Goal: Information Seeking & Learning: Learn about a topic

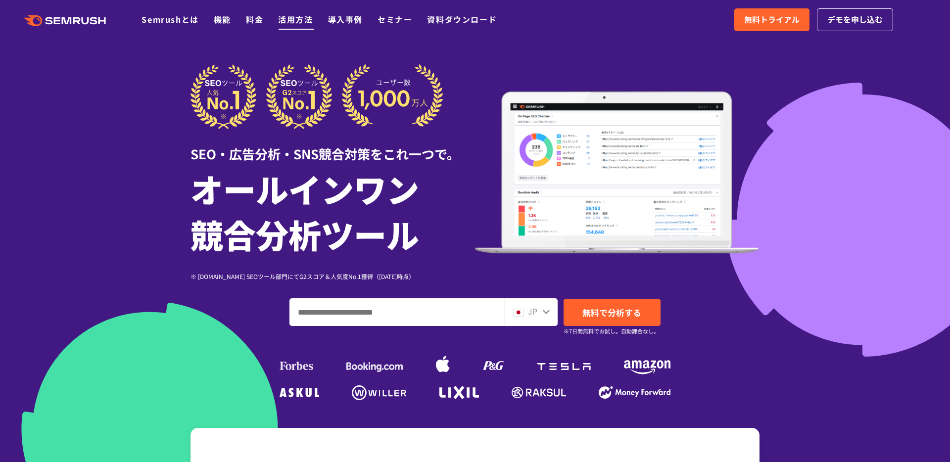
click at [305, 25] on li "活用方法" at bounding box center [295, 19] width 35 height 13
click at [303, 21] on link "活用方法" at bounding box center [295, 19] width 35 height 12
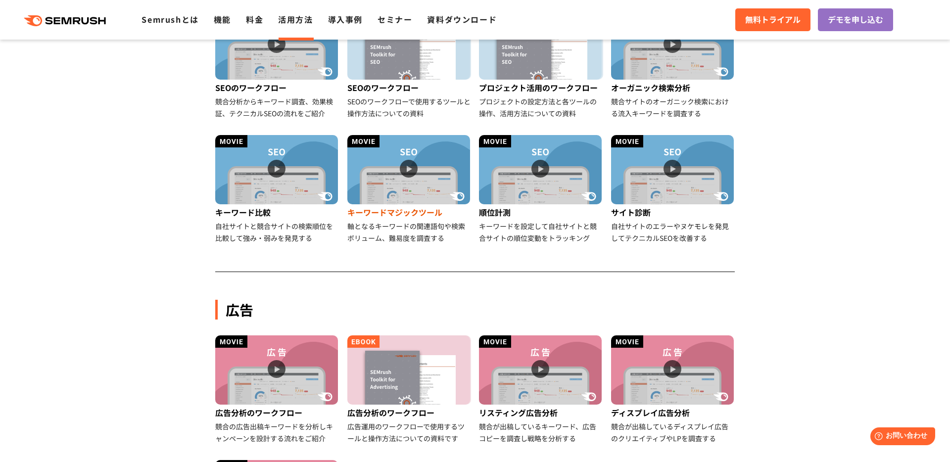
scroll to position [325, 0]
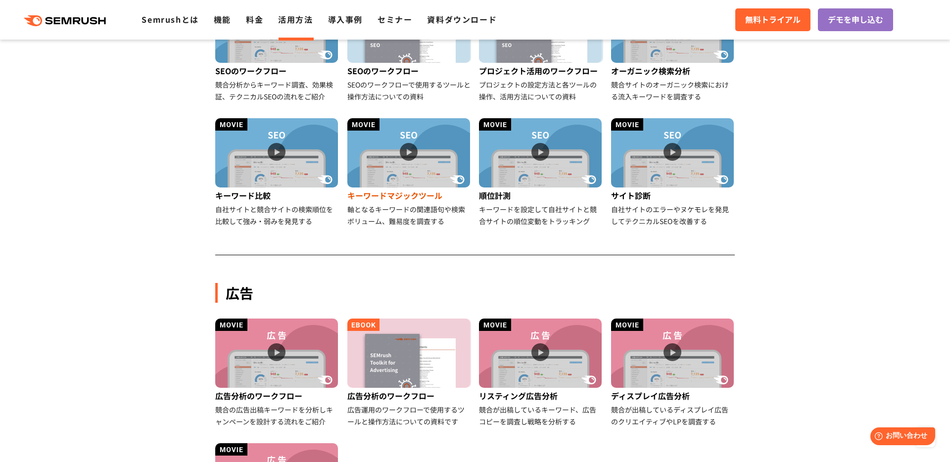
click at [411, 166] on img at bounding box center [408, 152] width 123 height 69
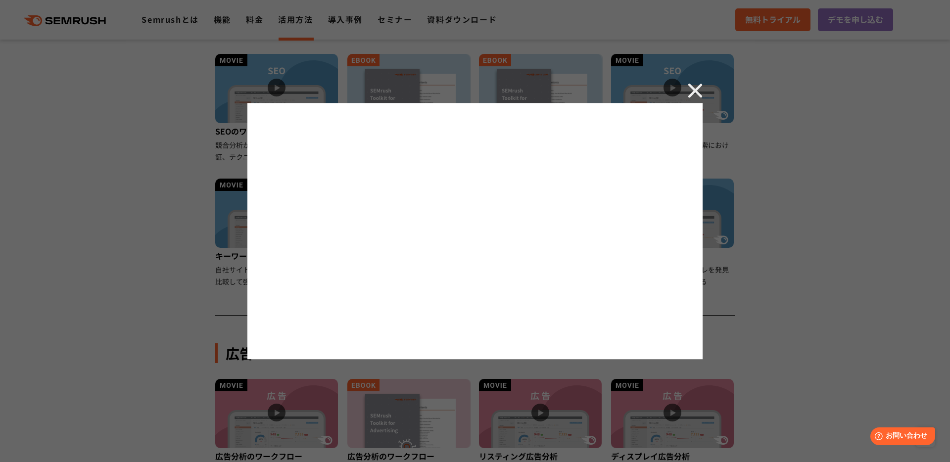
scroll to position [265, 0]
